Goal: Information Seeking & Learning: Learn about a topic

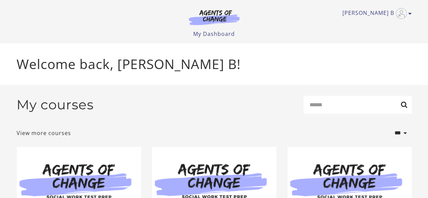
click at [107, 177] on img at bounding box center [79, 180] width 124 height 67
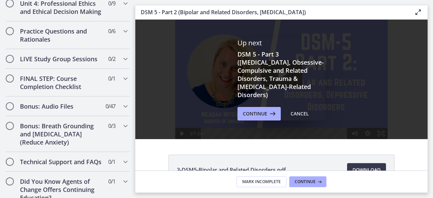
scroll to position [700, 0]
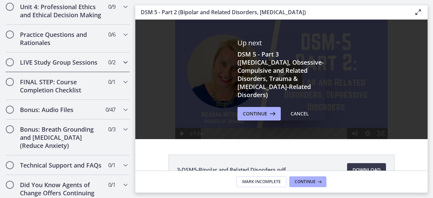
click at [67, 66] on h2 "LIVE Study Group Sessions" at bounding box center [61, 62] width 82 height 8
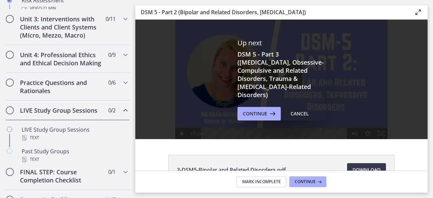
scroll to position [281, 0]
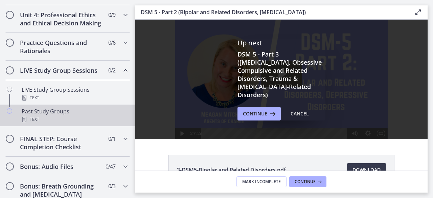
click at [55, 115] on div "Past Study Groups Text" at bounding box center [74, 115] width 105 height 16
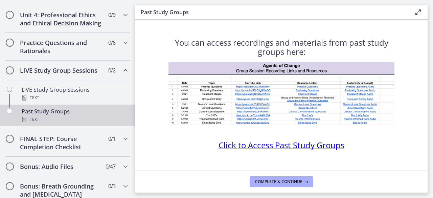
click at [268, 142] on span "Click to Access Past Study Groups" at bounding box center [281, 144] width 126 height 11
